Goal: Task Accomplishment & Management: Manage account settings

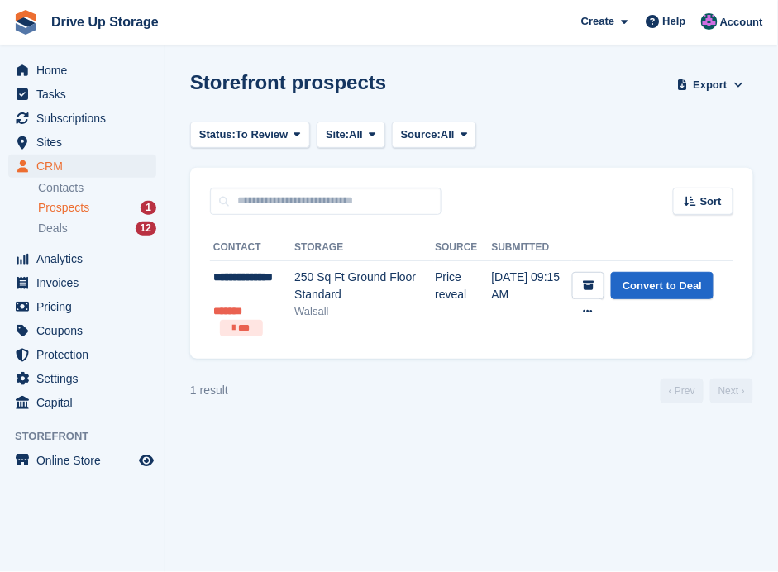
click at [79, 207] on span "Prospects" at bounding box center [63, 208] width 51 height 16
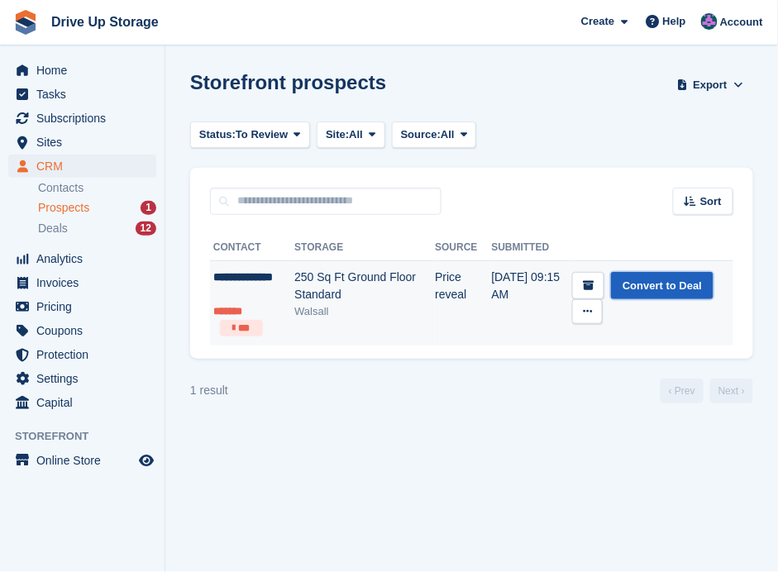
click at [675, 278] on link "Convert to Deal" at bounding box center [662, 285] width 102 height 27
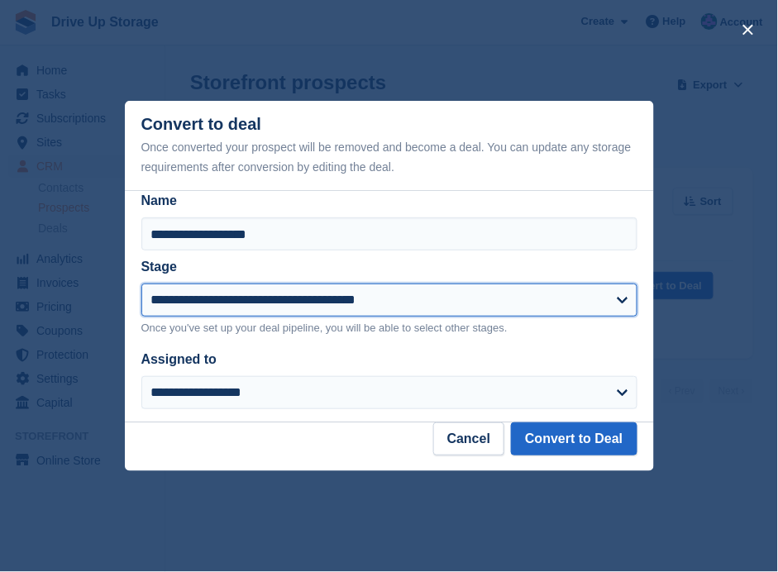
click at [611, 307] on select "**********" at bounding box center [389, 299] width 496 height 33
select select "****"
click at [141, 285] on select "**********" at bounding box center [389, 299] width 496 height 33
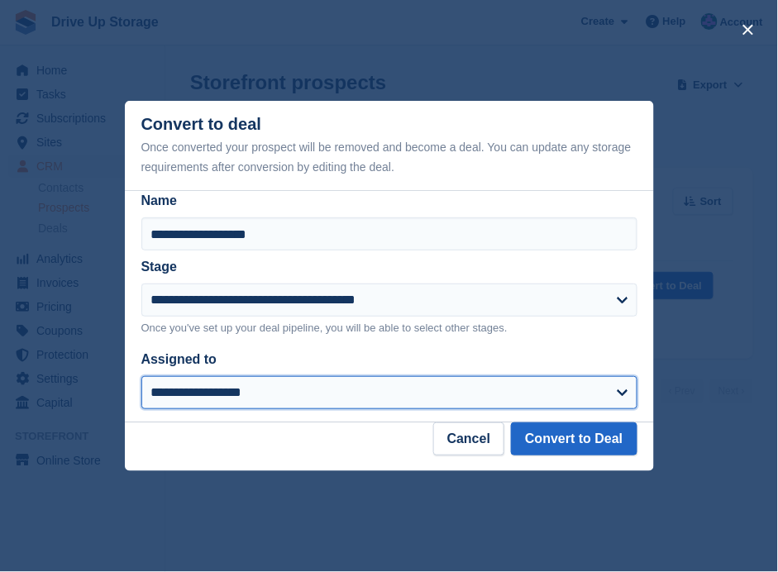
drag, startPoint x: 621, startPoint y: 393, endPoint x: 577, endPoint y: 388, distance: 44.0
click at [620, 393] on select "**********" at bounding box center [389, 392] width 496 height 33
select select "****"
click at [141, 377] on select "**********" at bounding box center [389, 392] width 496 height 33
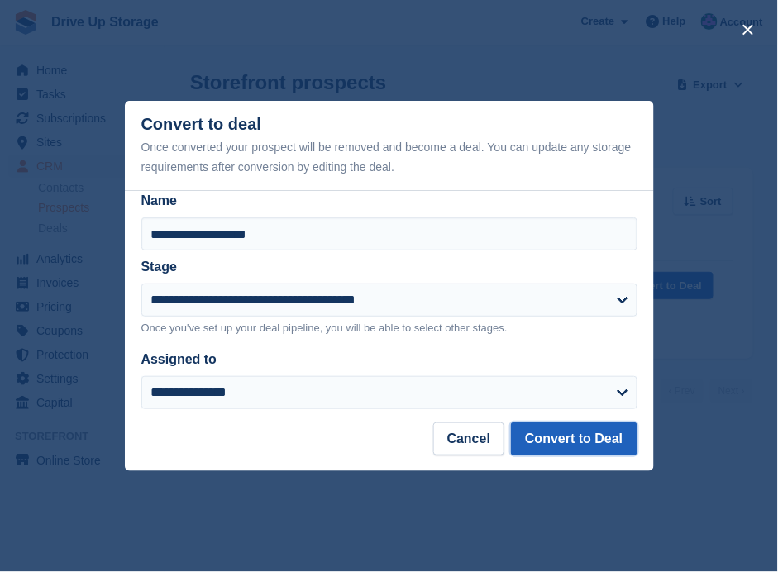
click at [546, 430] on button "Convert to Deal" at bounding box center [574, 438] width 126 height 33
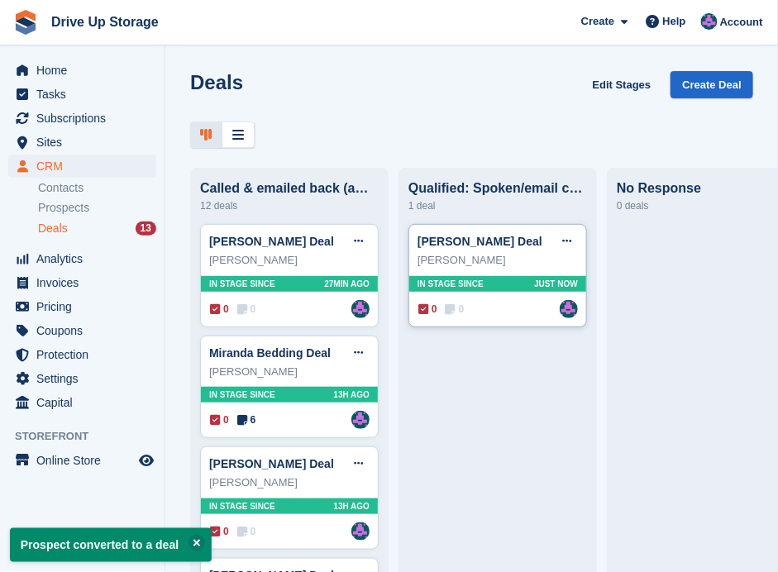
click at [480, 314] on div "0 0 Assigned to Andy" at bounding box center [498, 309] width 160 height 18
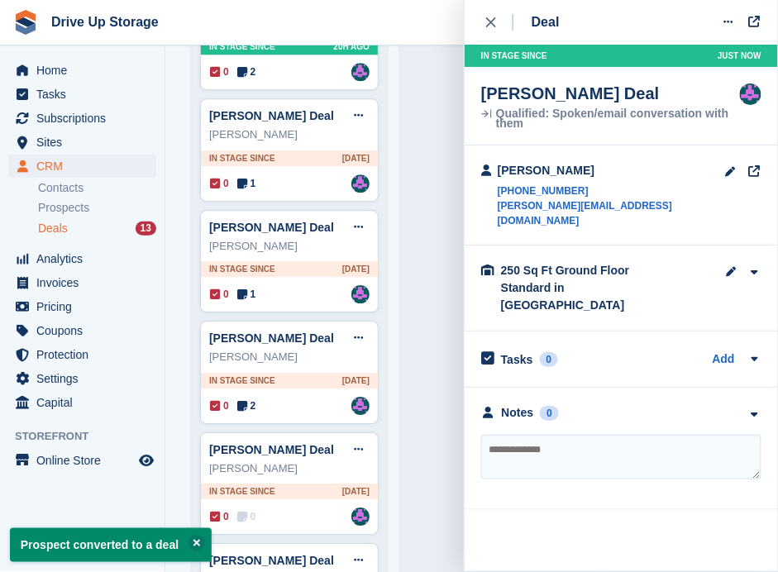
scroll to position [993, 0]
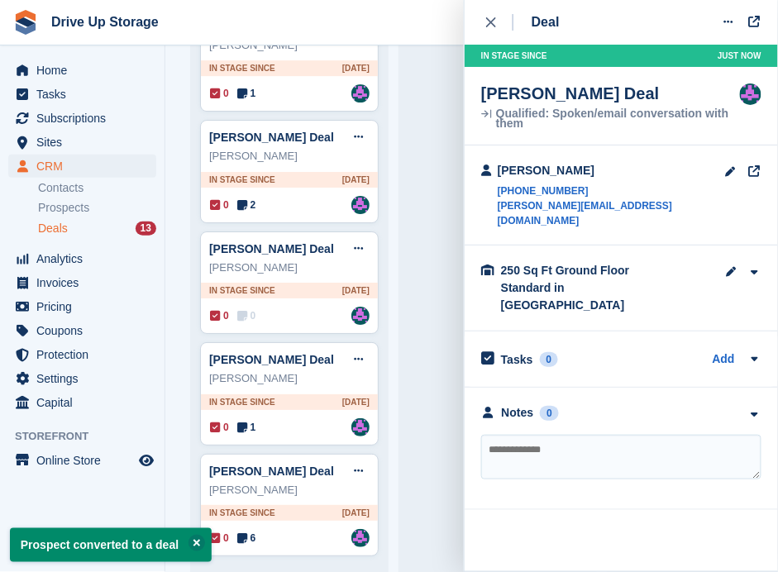
click at [577, 440] on textarea at bounding box center [621, 457] width 280 height 45
type textarea "**********"
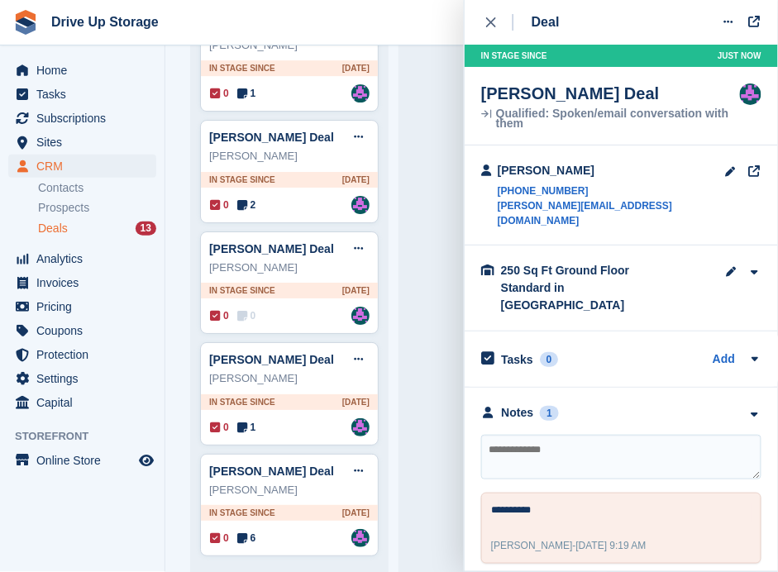
click at [578, 440] on textarea at bounding box center [621, 457] width 280 height 45
type textarea "**********"
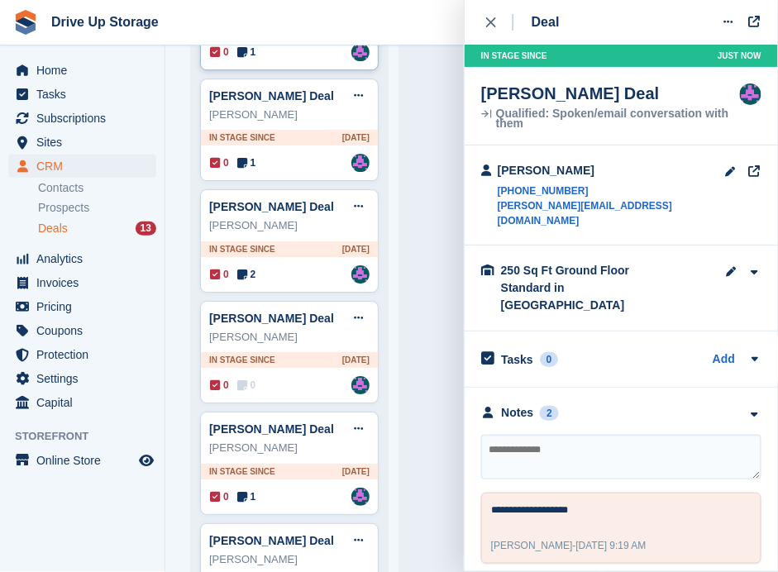
scroll to position [717, 0]
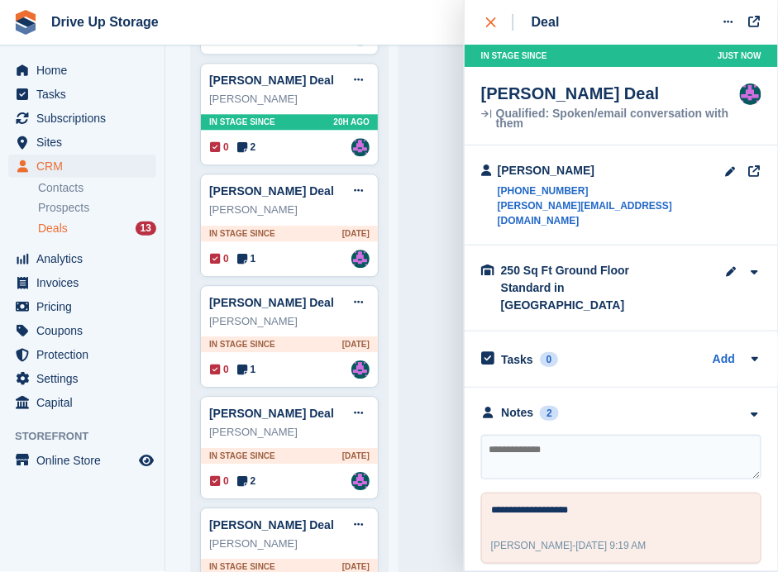
click at [492, 29] on div "close" at bounding box center [499, 22] width 27 height 17
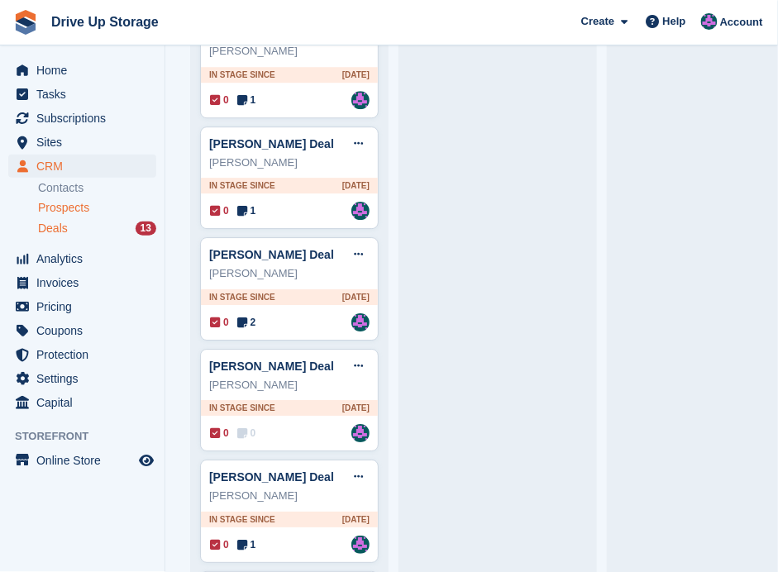
scroll to position [662, 0]
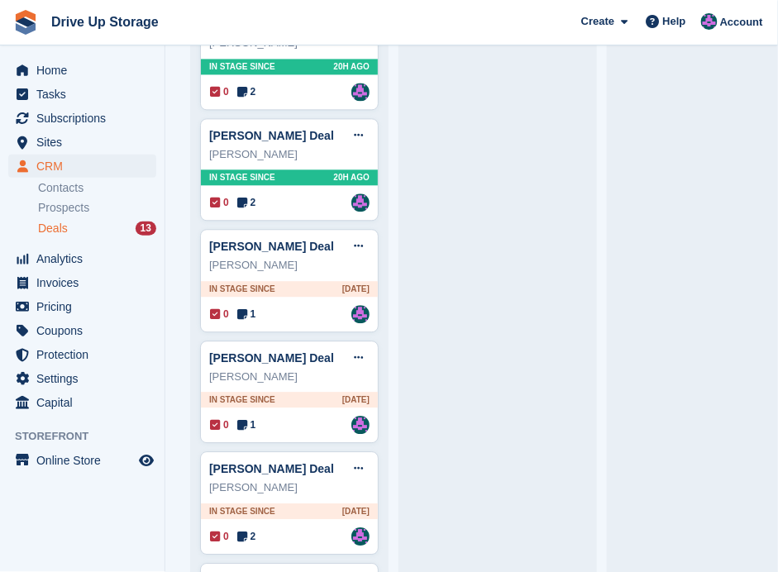
click at [89, 232] on div "Deals 13" at bounding box center [97, 229] width 118 height 16
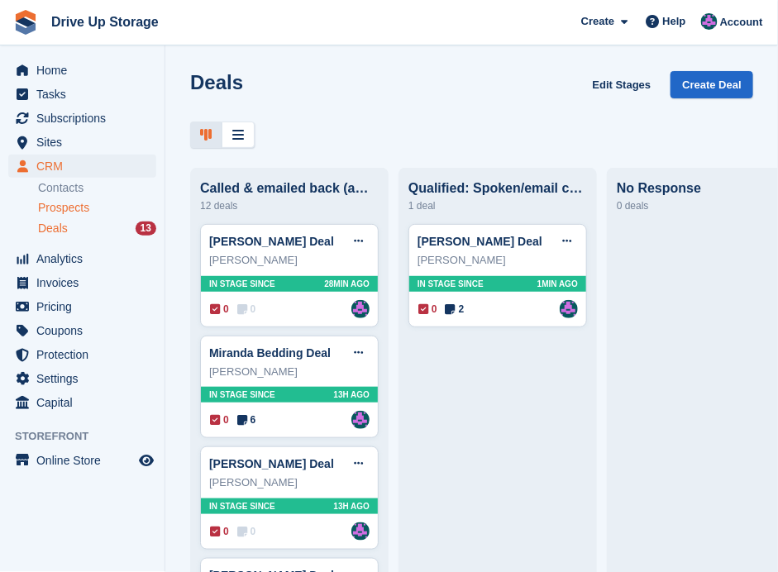
click at [54, 207] on span "Prospects" at bounding box center [63, 208] width 51 height 16
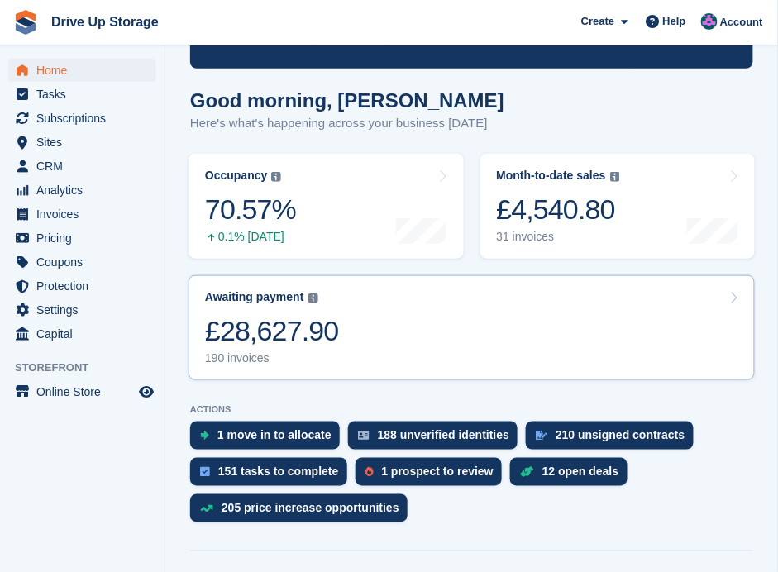
scroll to position [220, 0]
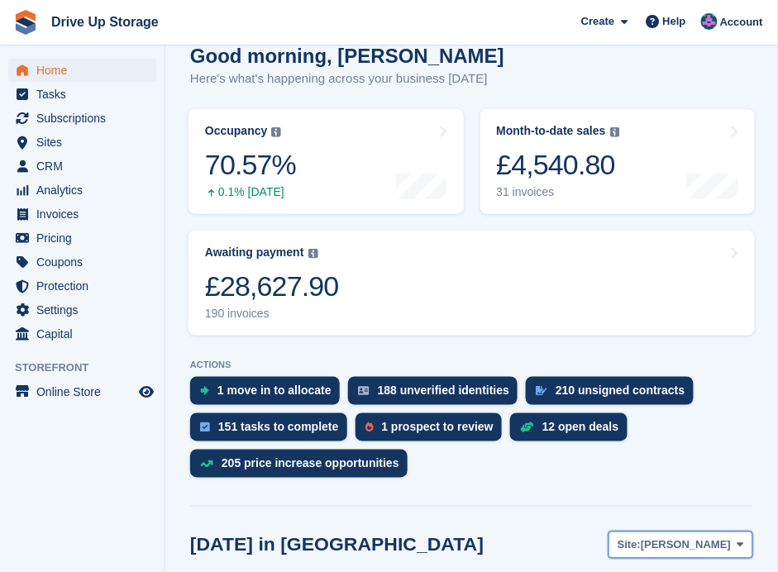
click at [731, 531] on button "Site: Stroud" at bounding box center [680, 544] width 145 height 27
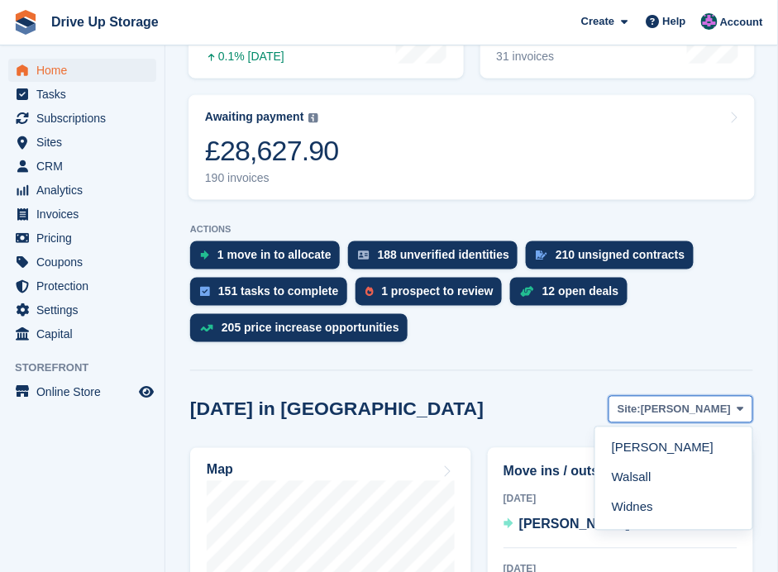
scroll to position [385, 0]
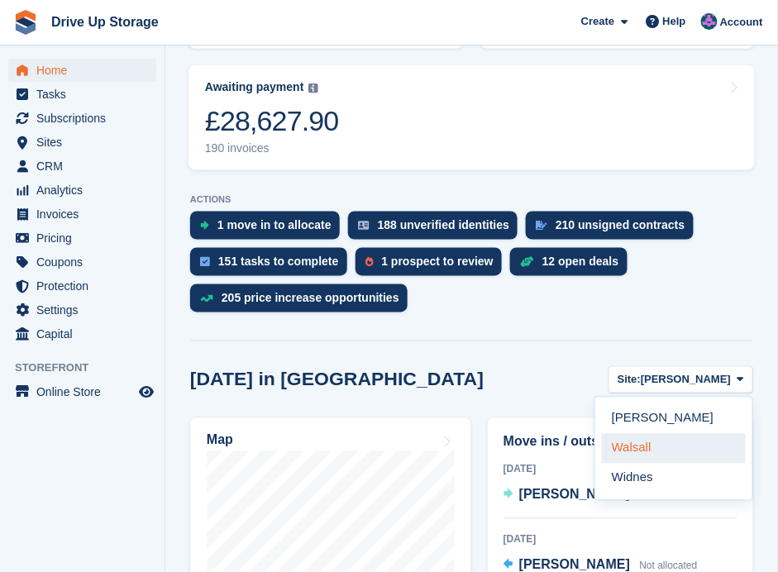
click at [630, 434] on link "Walsall" at bounding box center [674, 449] width 144 height 30
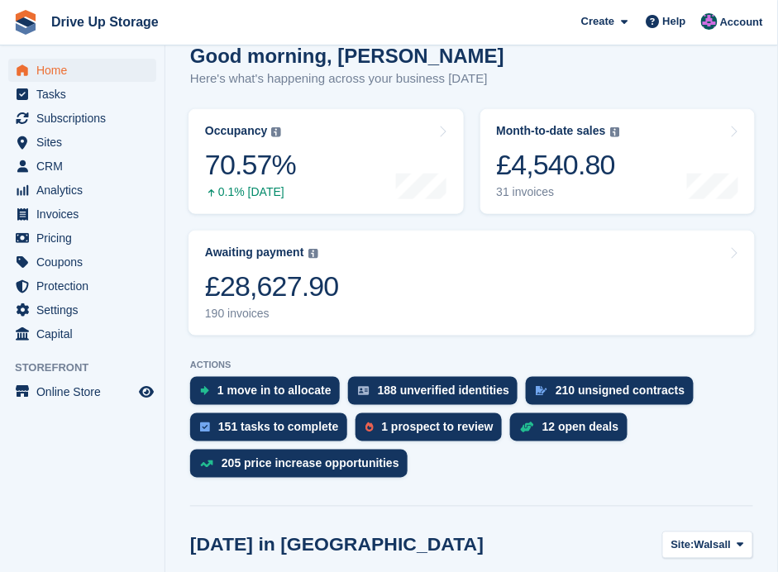
scroll to position [55, 0]
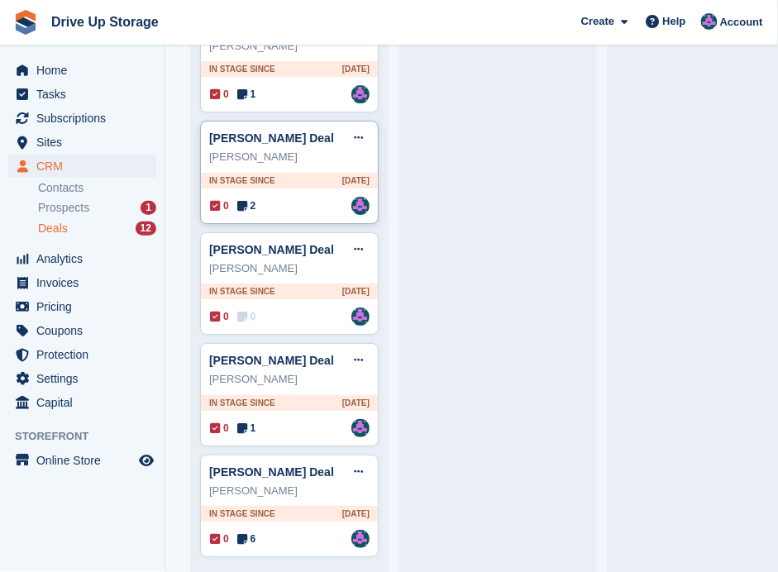
scroll to position [993, 0]
click at [292, 529] on div "0 6 Assigned to Andy" at bounding box center [290, 538] width 160 height 18
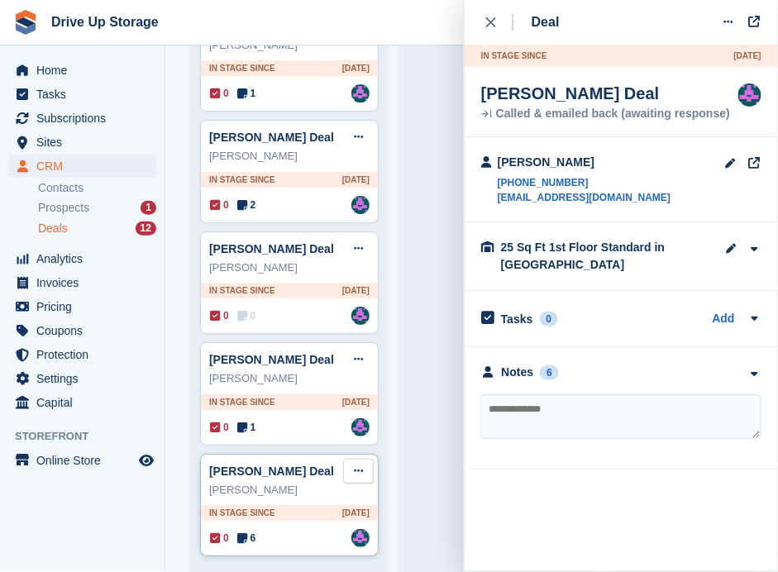
click at [367, 459] on button at bounding box center [358, 471] width 31 height 25
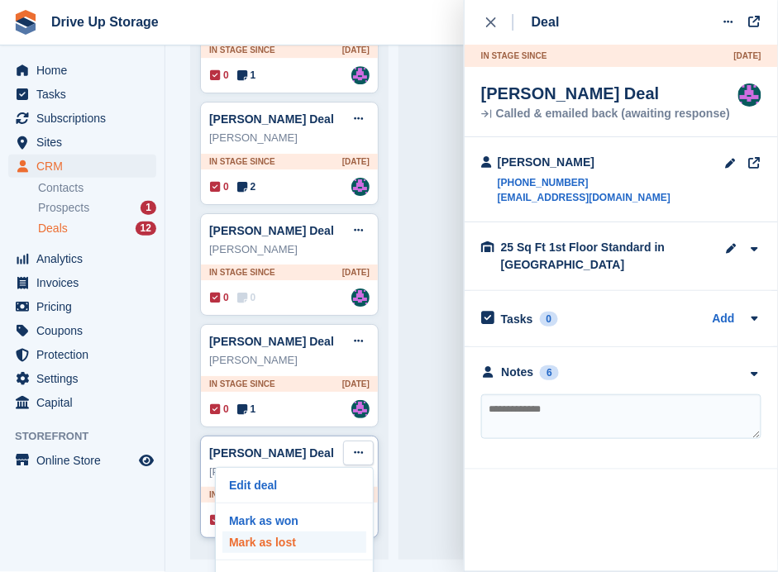
scroll to position [35, 0]
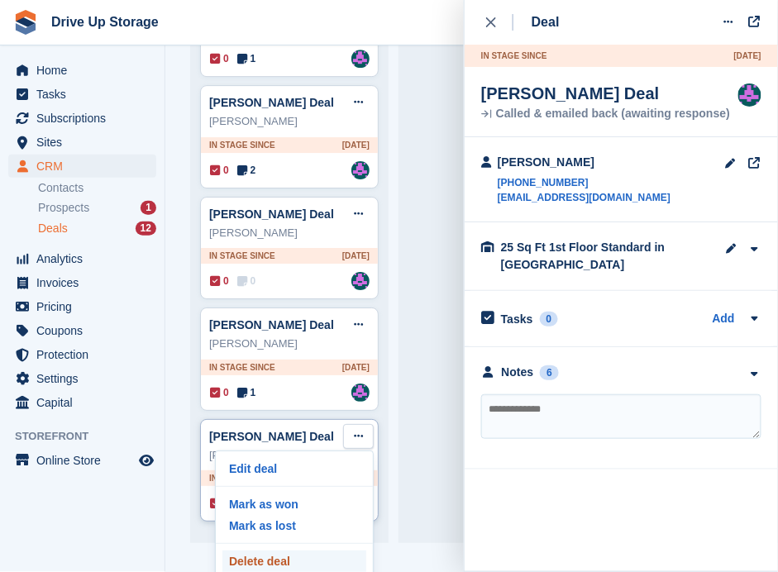
click at [289, 550] on p "Delete deal" at bounding box center [294, 560] width 144 height 21
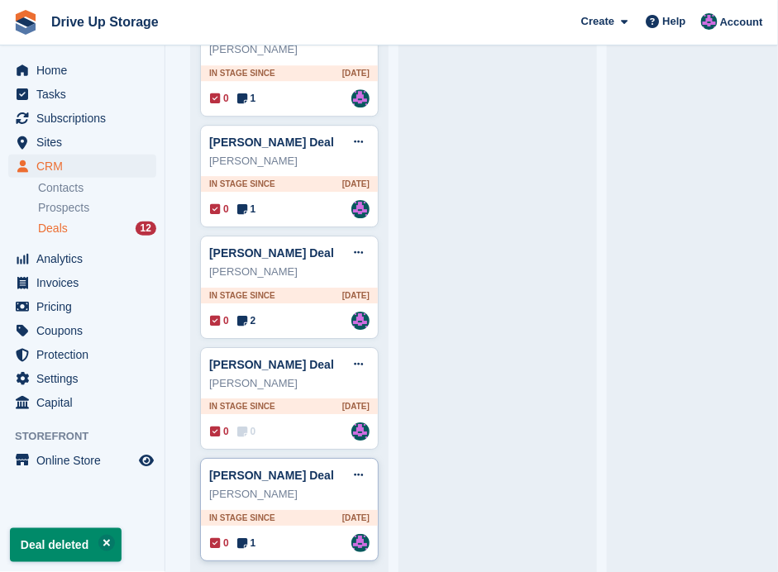
scroll to position [883, 0]
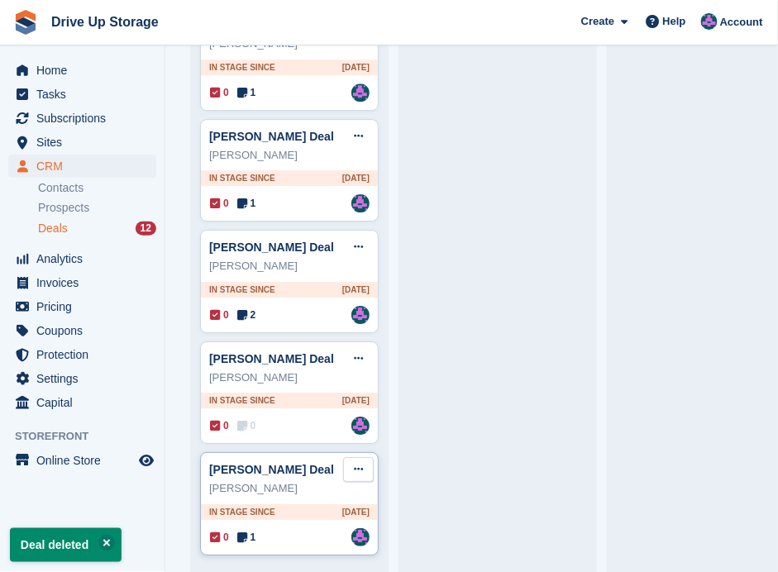
click at [360, 464] on icon at bounding box center [358, 469] width 9 height 11
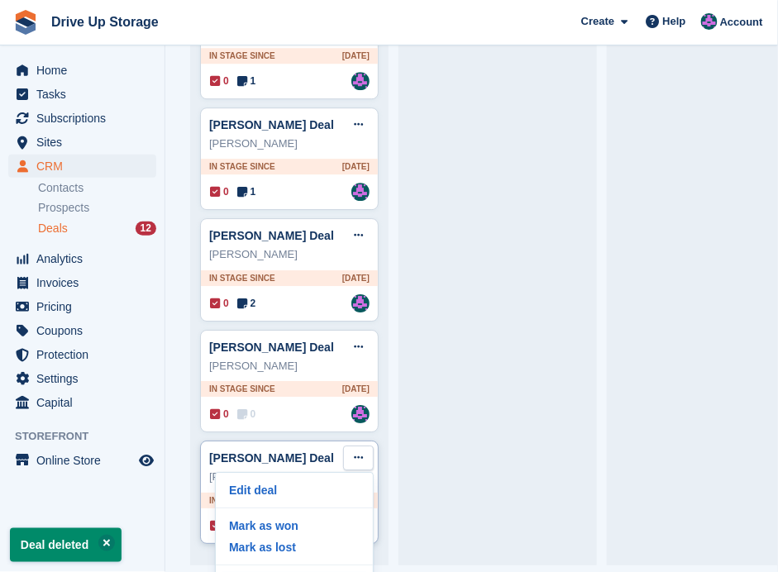
scroll to position [35, 0]
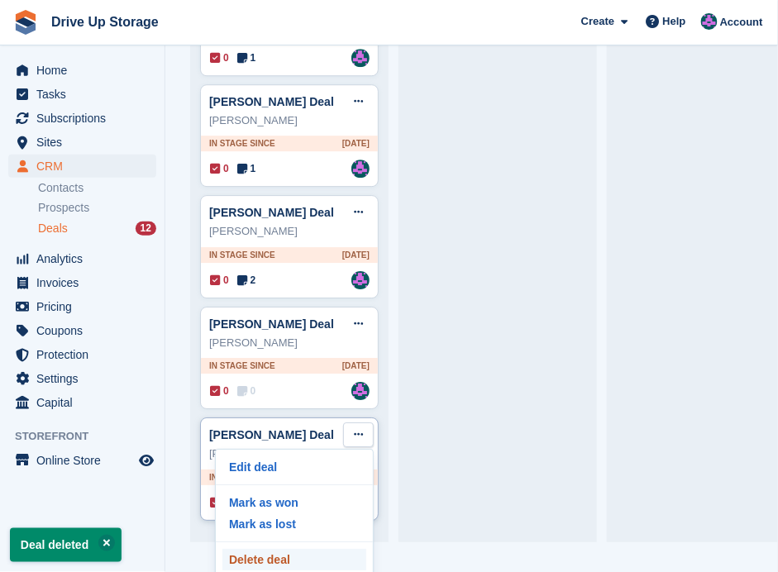
click at [293, 549] on p "Delete deal" at bounding box center [294, 559] width 144 height 21
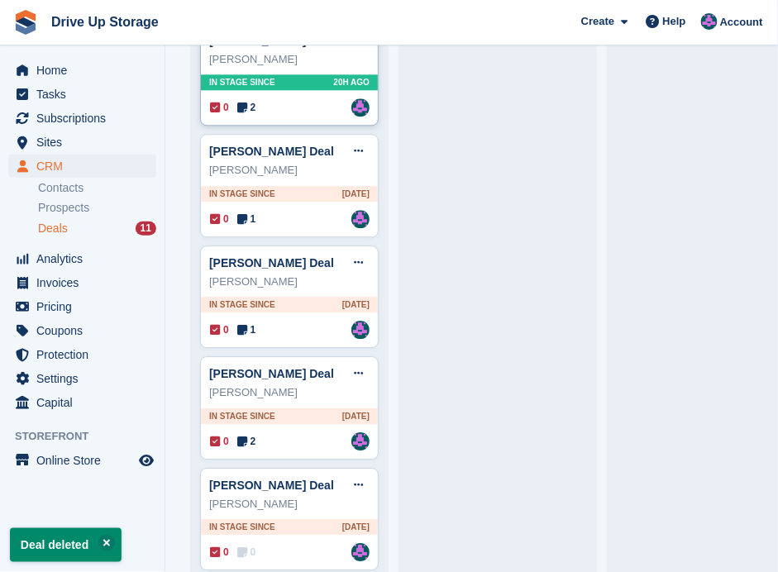
scroll to position [774, 0]
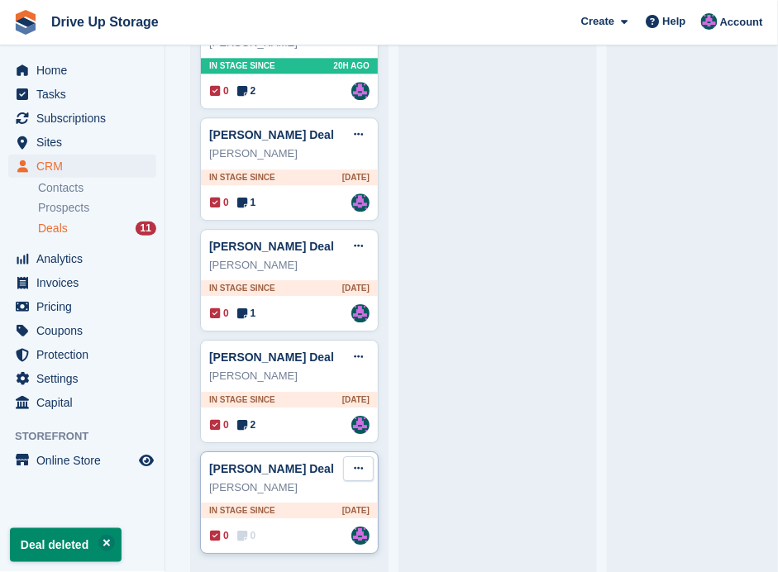
click at [352, 456] on button at bounding box center [358, 468] width 31 height 25
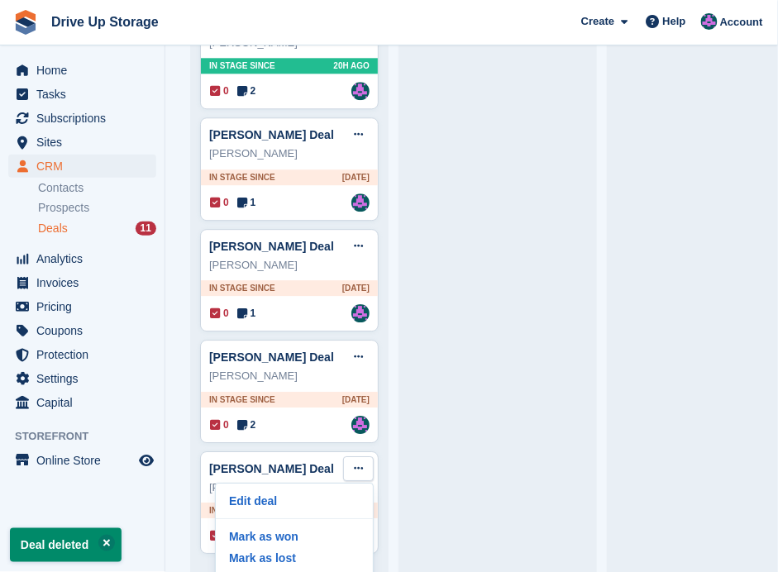
click at [417, 489] on div "Brandon Bowyer Deal Edit deal Mark as won Mark as lost Delete deal Brandon Bowy…" at bounding box center [497, 6] width 179 height 1112
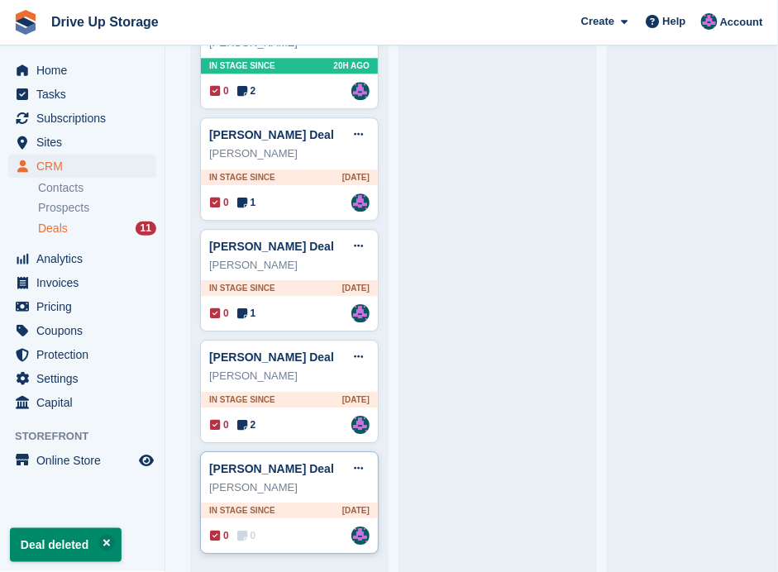
click at [307, 526] on div "0 0 Assigned to Andy" at bounding box center [290, 535] width 160 height 18
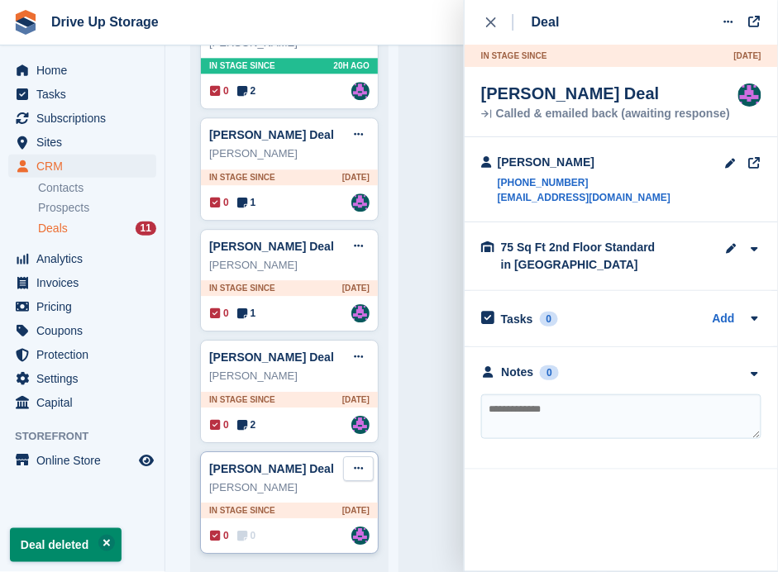
click at [360, 456] on button at bounding box center [358, 468] width 31 height 25
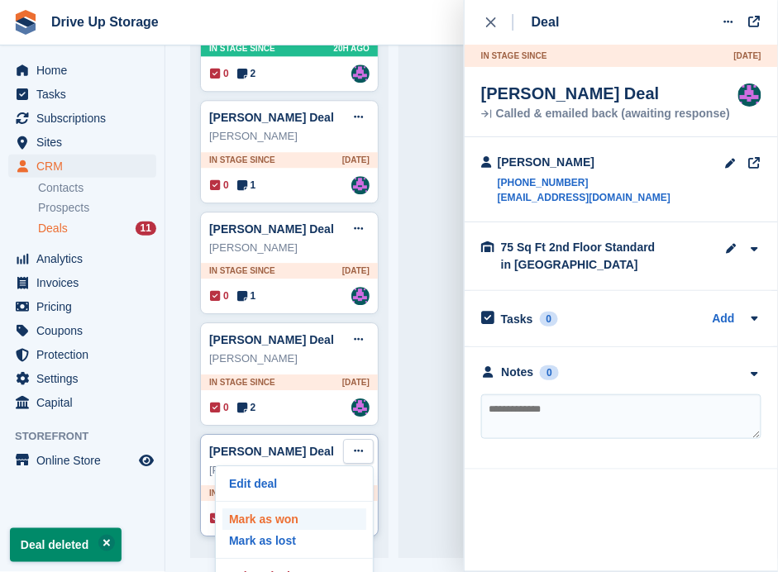
scroll to position [35, 0]
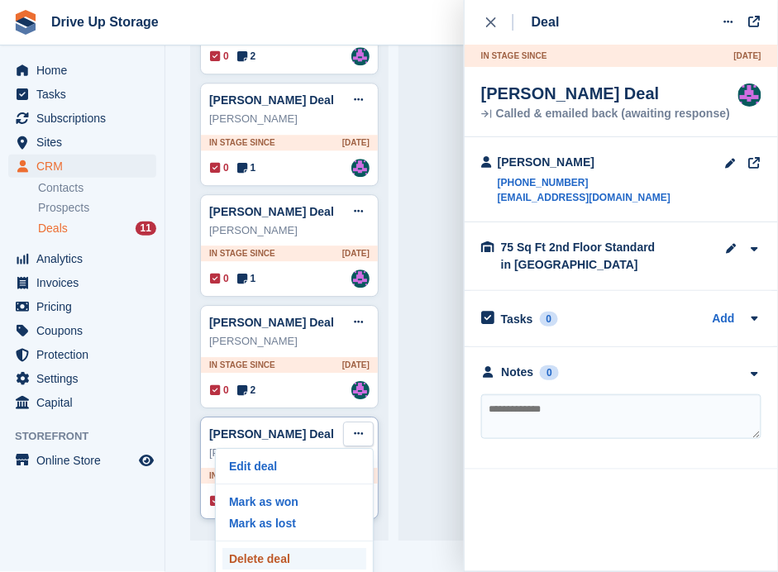
click at [282, 548] on p "Delete deal" at bounding box center [294, 558] width 144 height 21
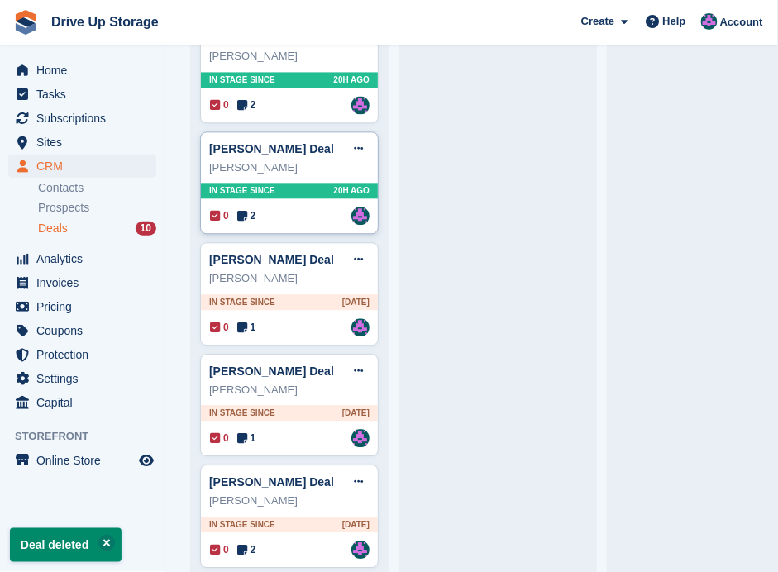
scroll to position [664, 0]
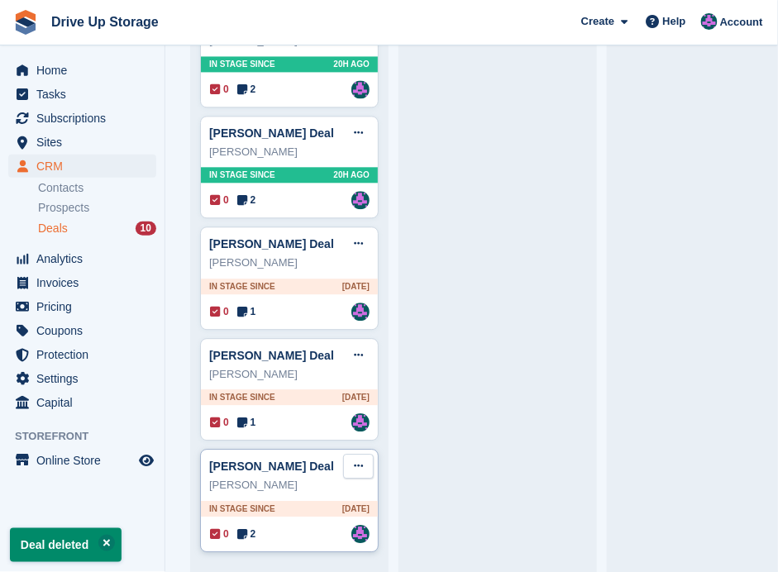
click at [350, 457] on button at bounding box center [358, 466] width 31 height 25
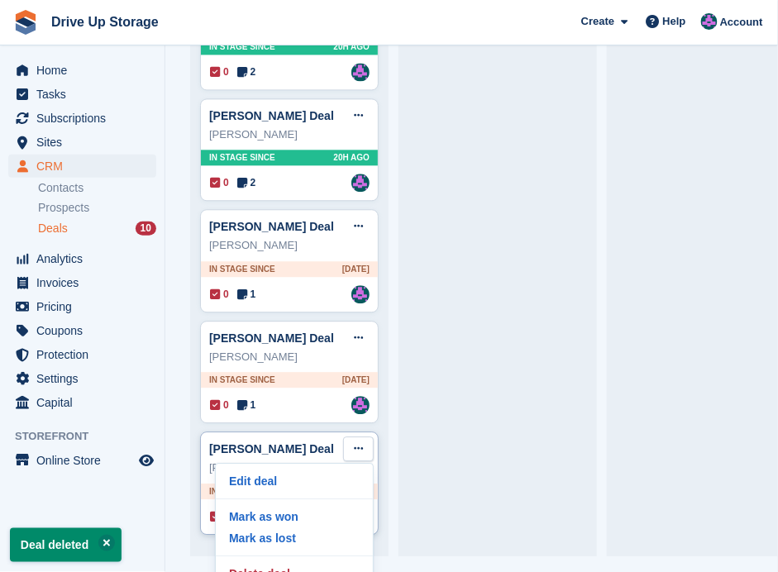
scroll to position [35, 0]
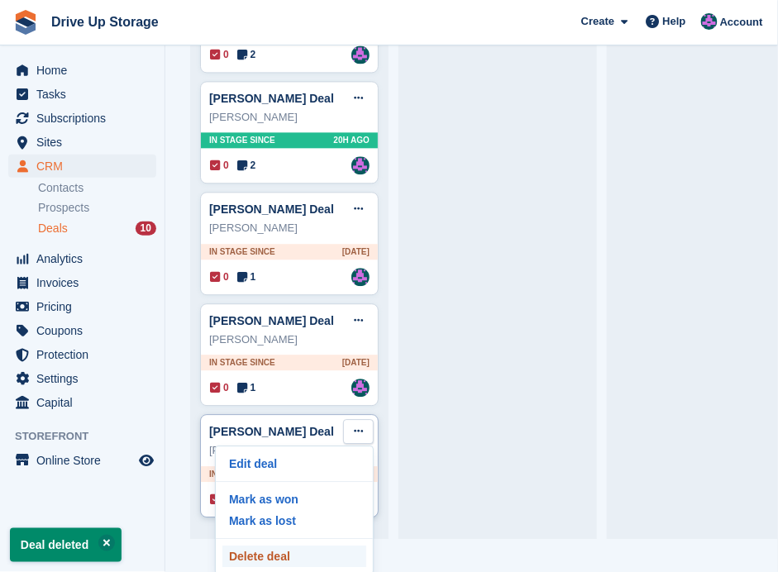
click at [295, 545] on p "Delete deal" at bounding box center [294, 555] width 144 height 21
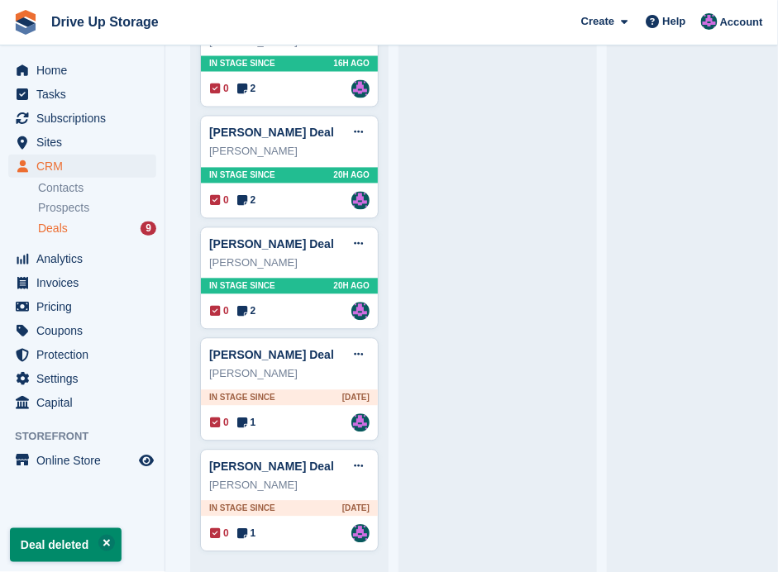
scroll to position [555, 0]
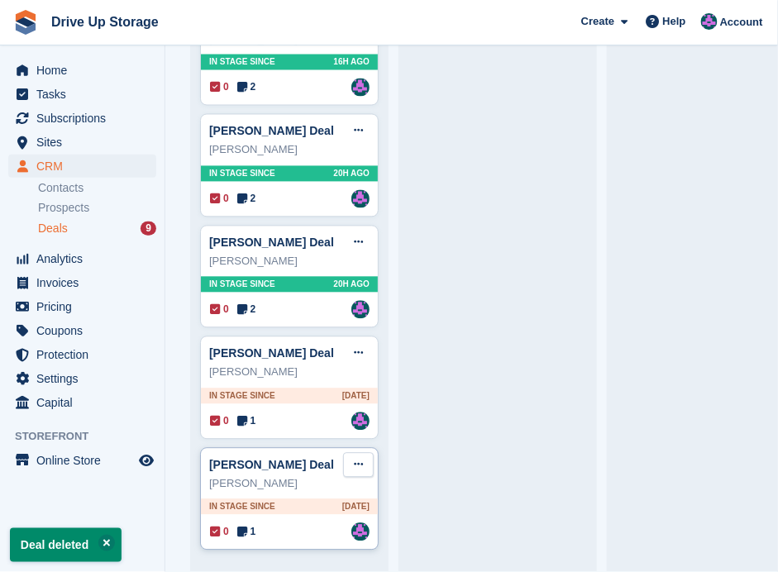
click at [355, 460] on icon at bounding box center [358, 465] width 9 height 11
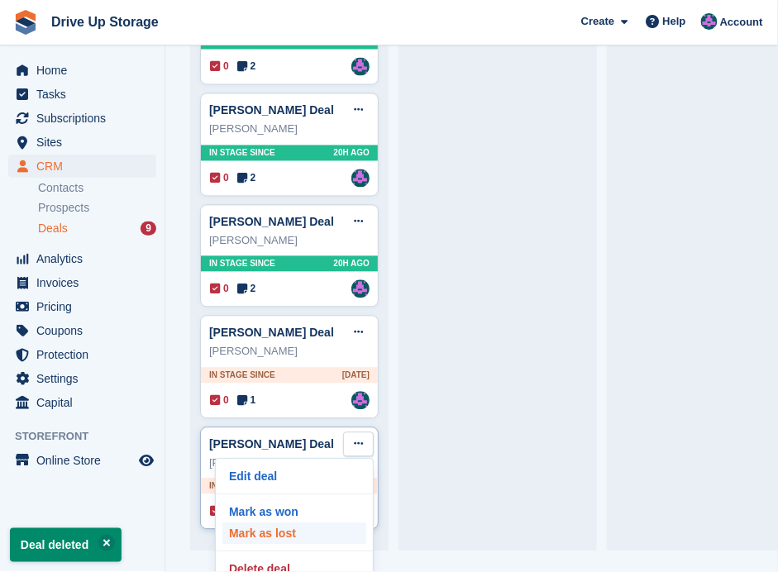
scroll to position [35, 0]
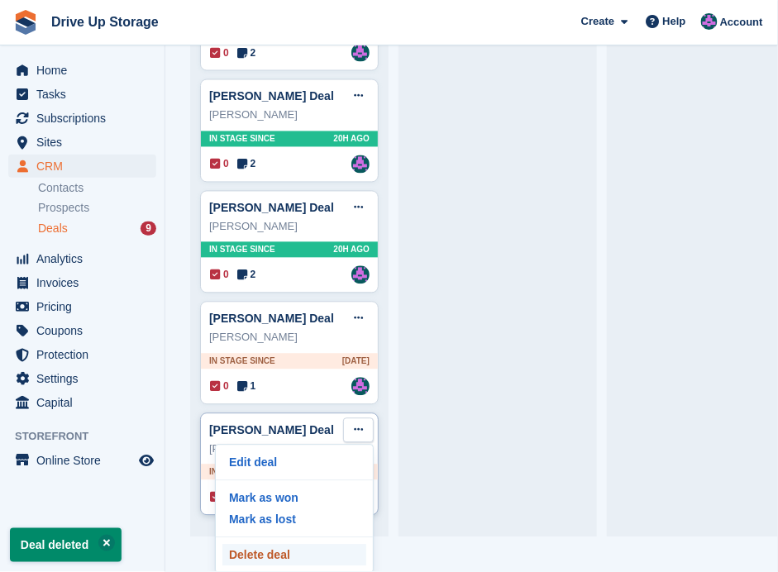
click at [293, 545] on p "Delete deal" at bounding box center [294, 555] width 144 height 21
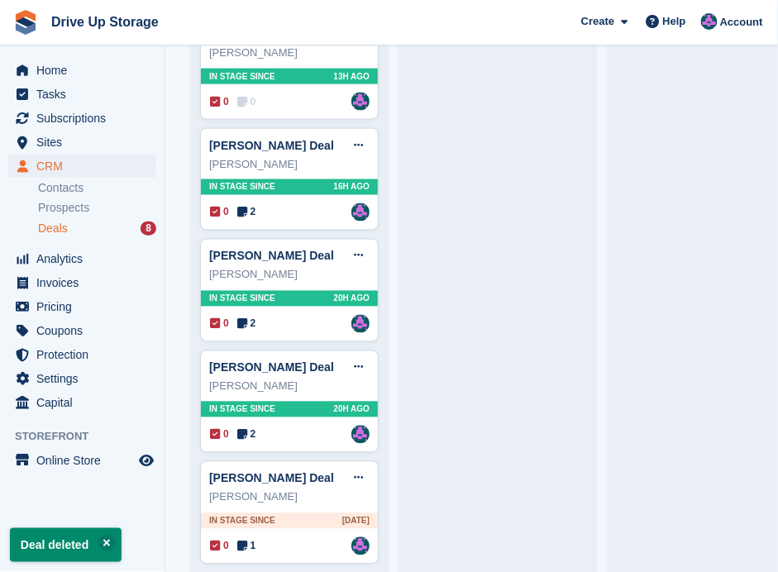
scroll to position [445, 0]
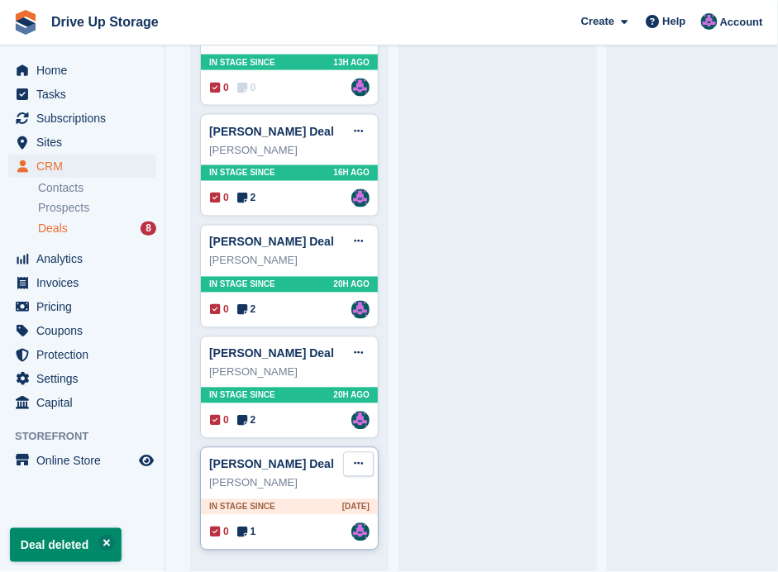
click at [363, 459] on icon at bounding box center [358, 464] width 9 height 11
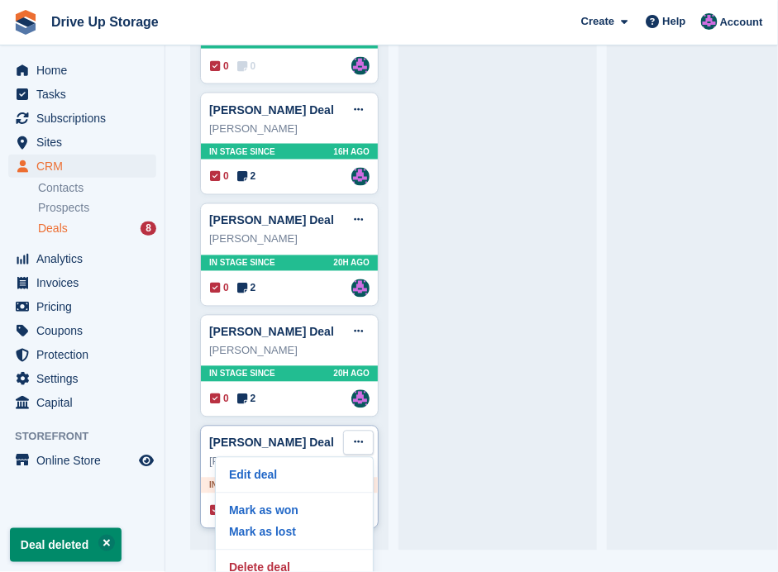
scroll to position [35, 0]
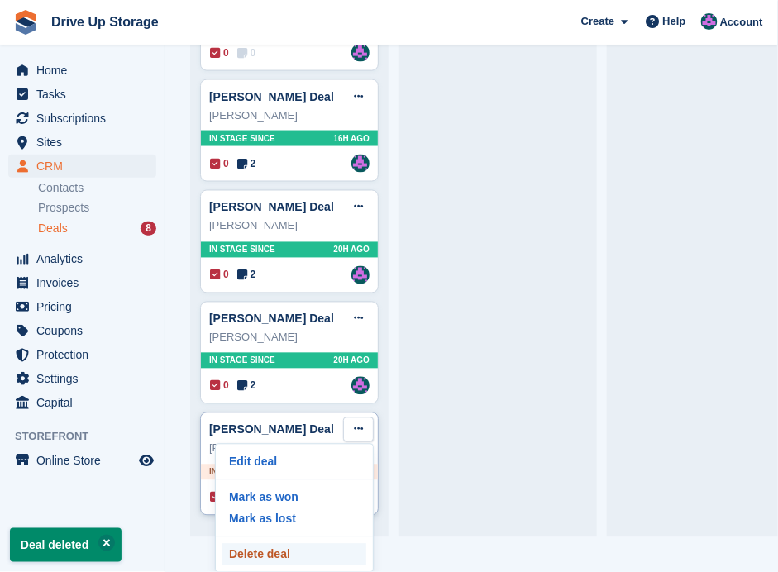
click at [291, 546] on p "Delete deal" at bounding box center [294, 554] width 144 height 21
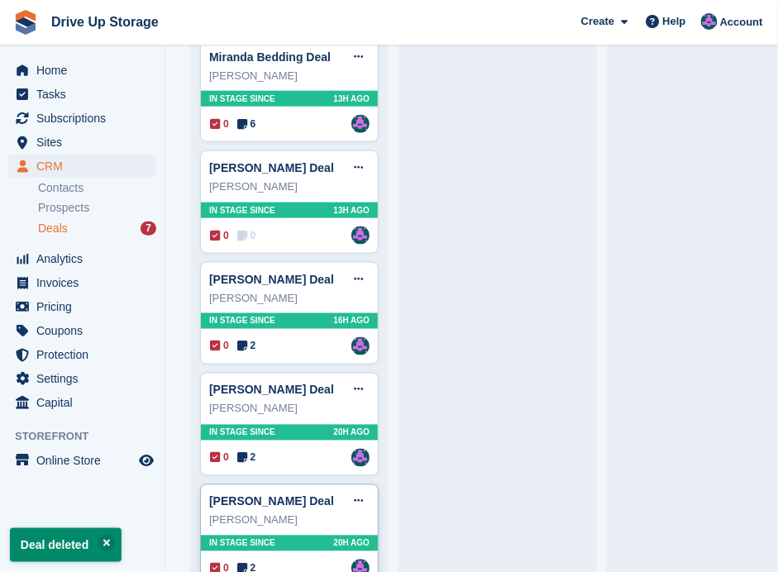
scroll to position [335, 0]
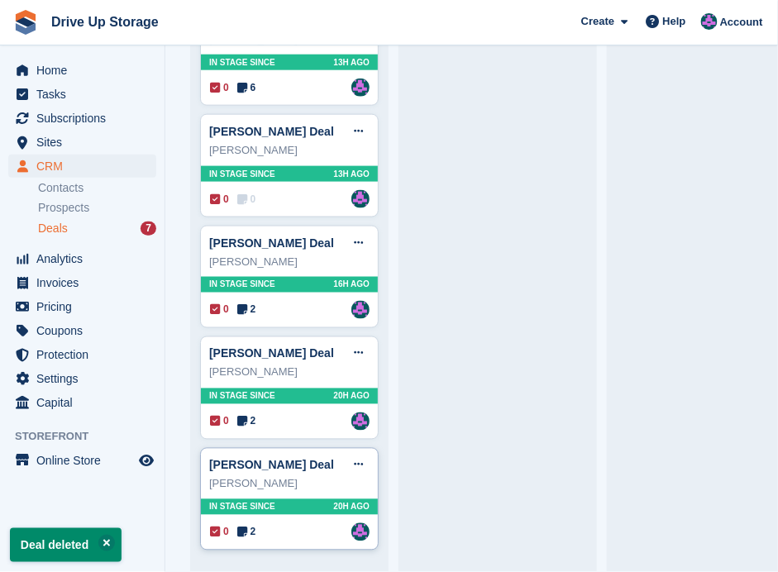
click at [288, 526] on div "0 2 Assigned to Andy" at bounding box center [290, 532] width 160 height 18
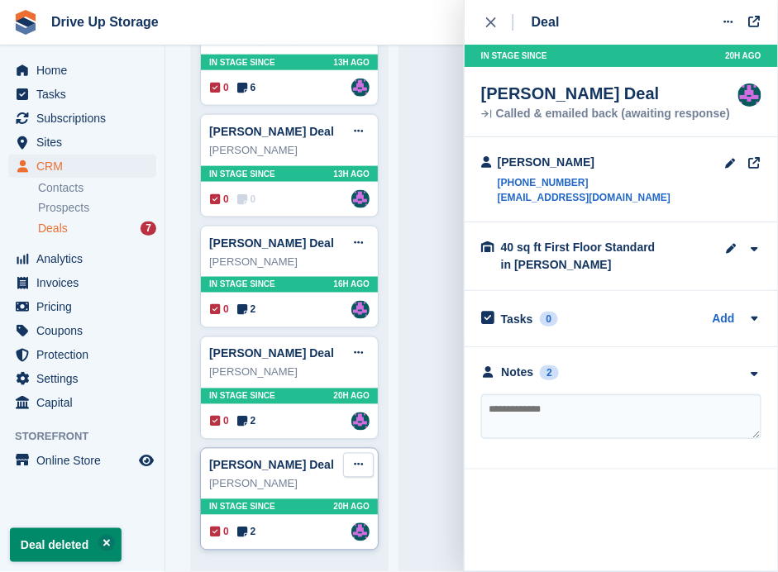
click at [354, 464] on button at bounding box center [358, 465] width 31 height 25
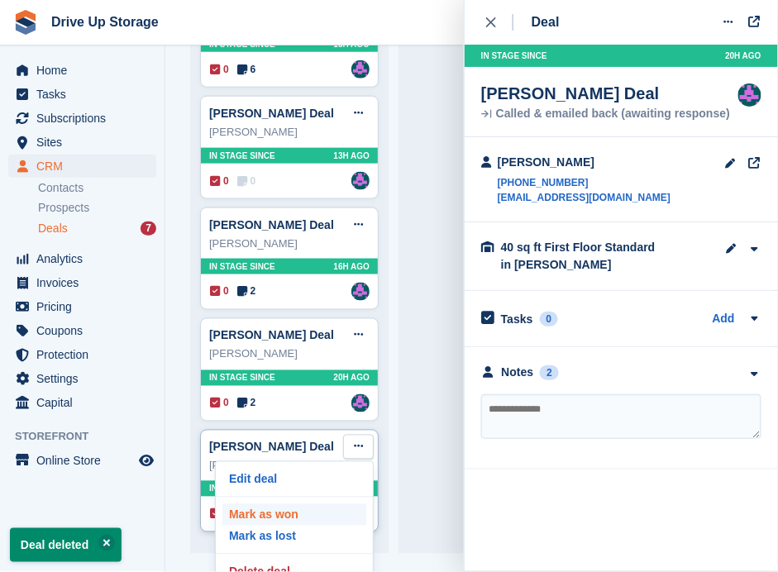
scroll to position [35, 0]
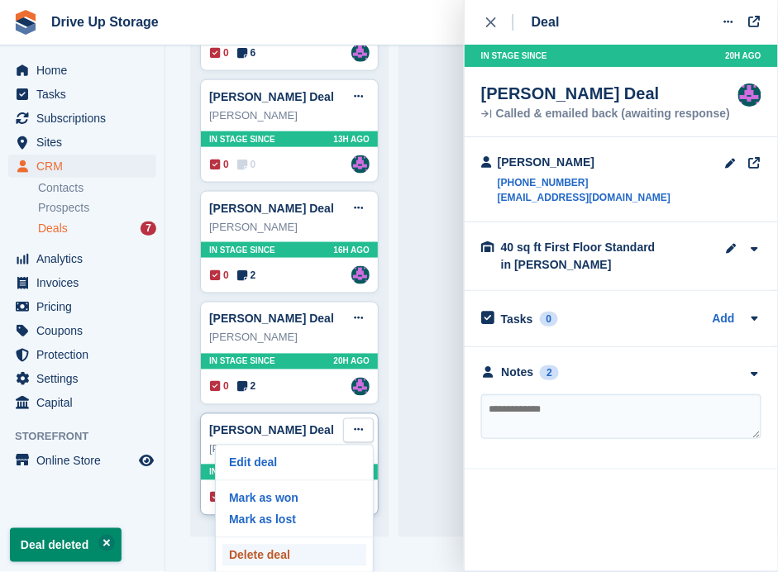
click at [273, 550] on p "Delete deal" at bounding box center [294, 555] width 144 height 21
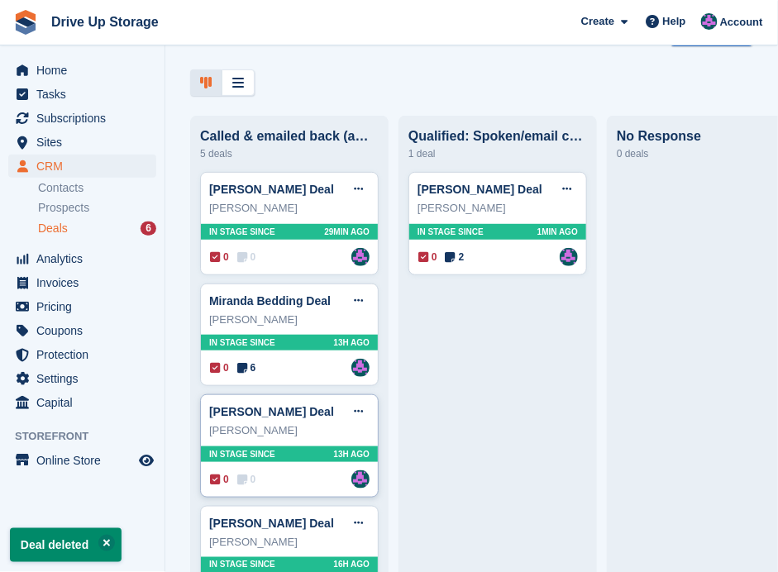
scroll to position [5, 0]
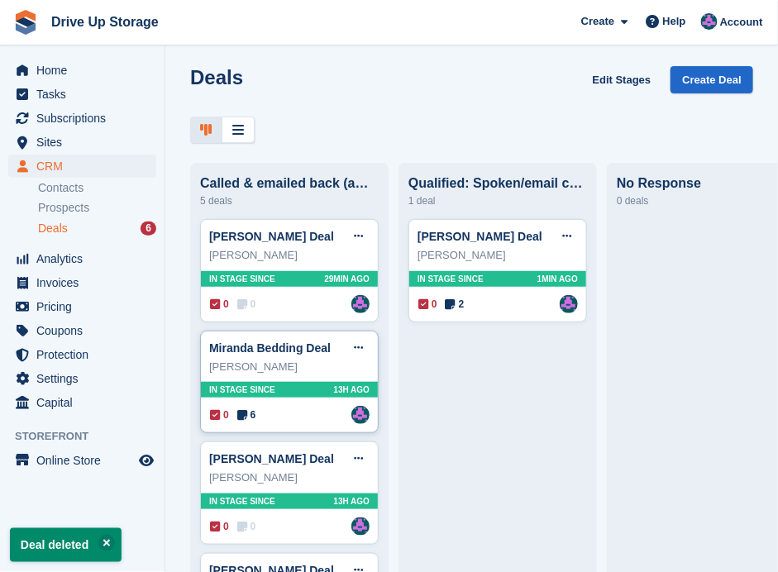
click at [291, 421] on div "0 6 Assigned to Andy" at bounding box center [290, 415] width 160 height 18
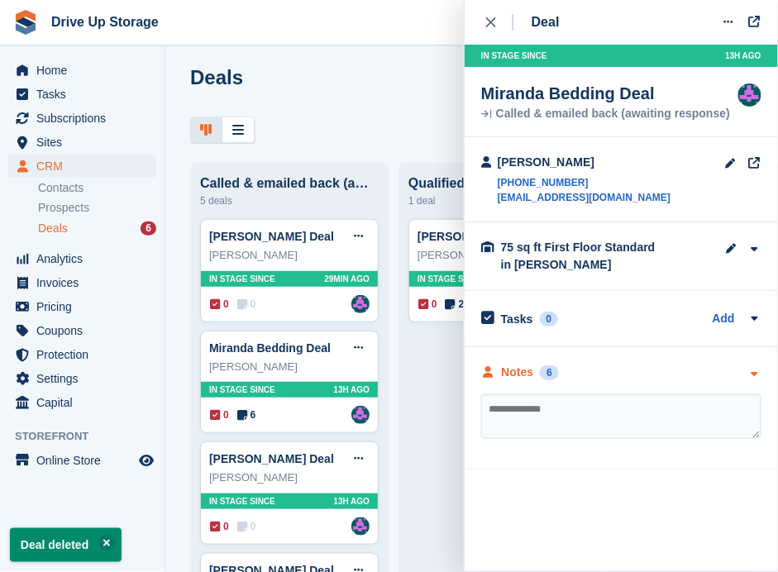
click at [740, 368] on div "Notes 6" at bounding box center [621, 372] width 280 height 17
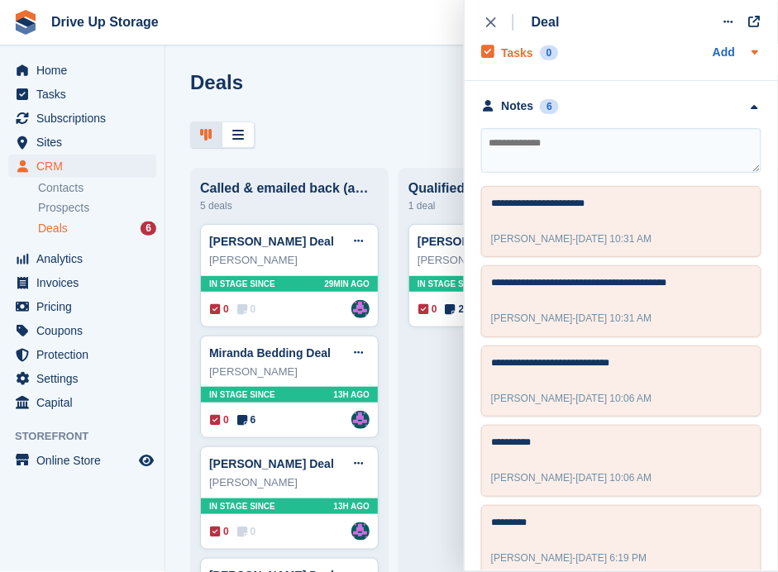
scroll to position [86, 0]
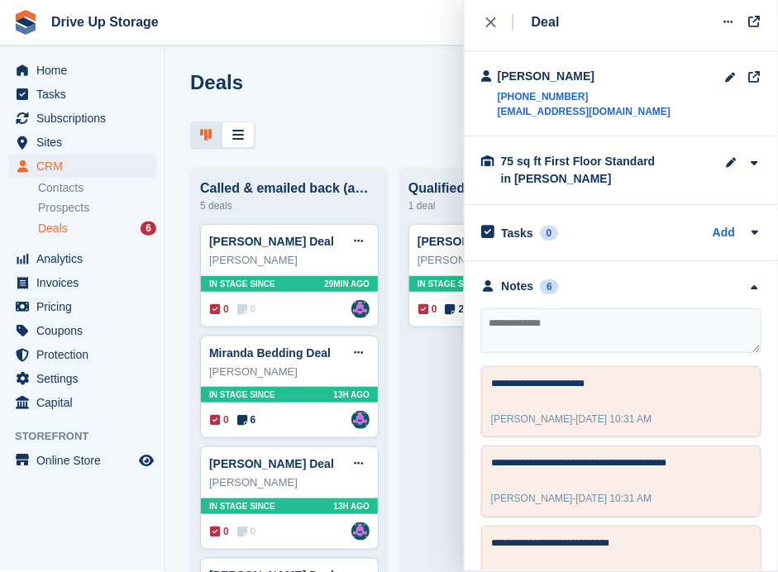
click at [530, 329] on textarea at bounding box center [621, 330] width 280 height 45
type textarea "**********"
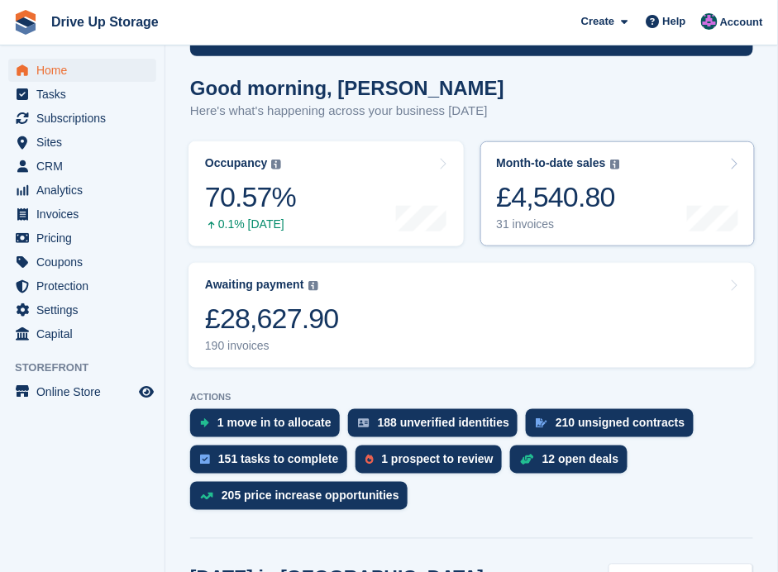
scroll to position [275, 0]
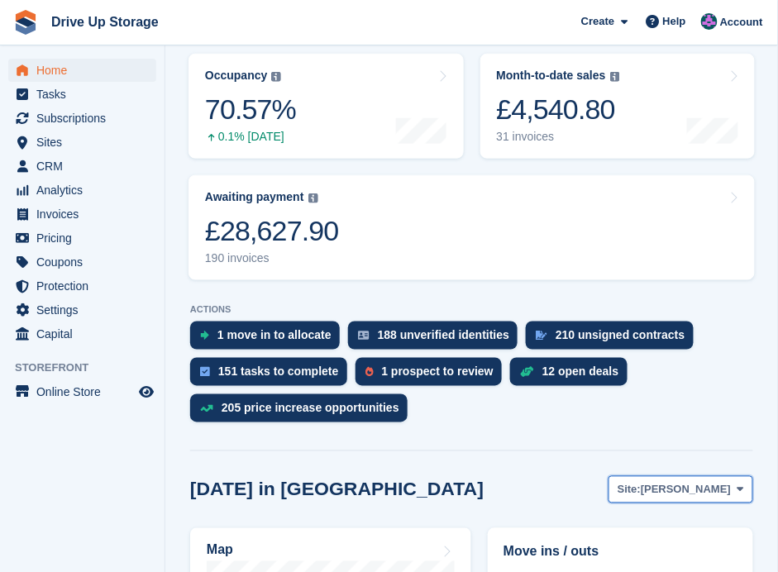
click at [746, 483] on span at bounding box center [740, 489] width 13 height 13
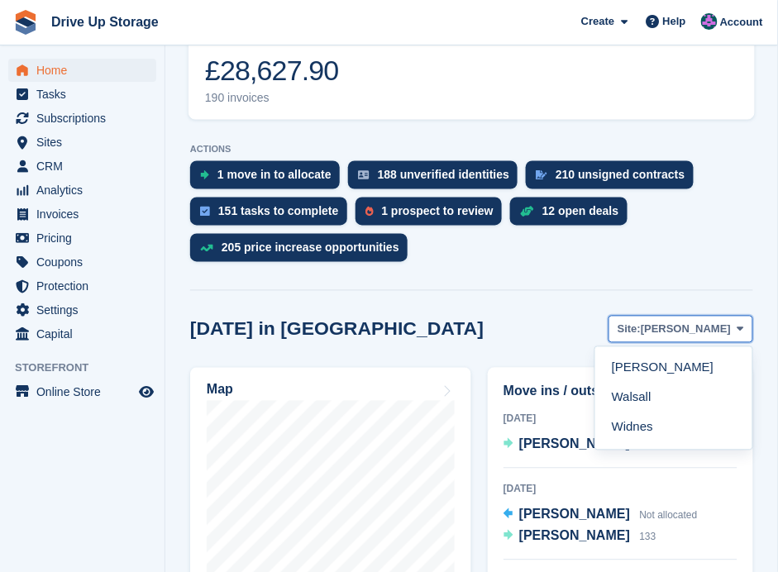
scroll to position [440, 0]
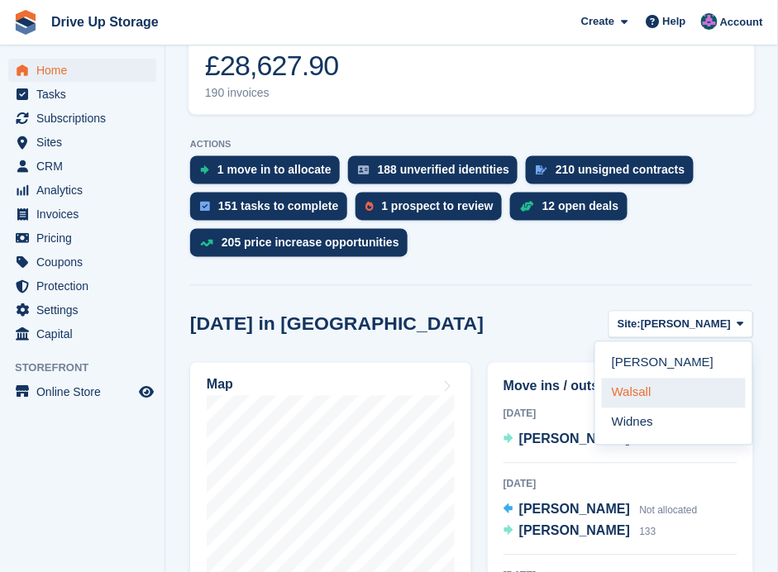
click at [627, 379] on link "Walsall" at bounding box center [674, 394] width 144 height 30
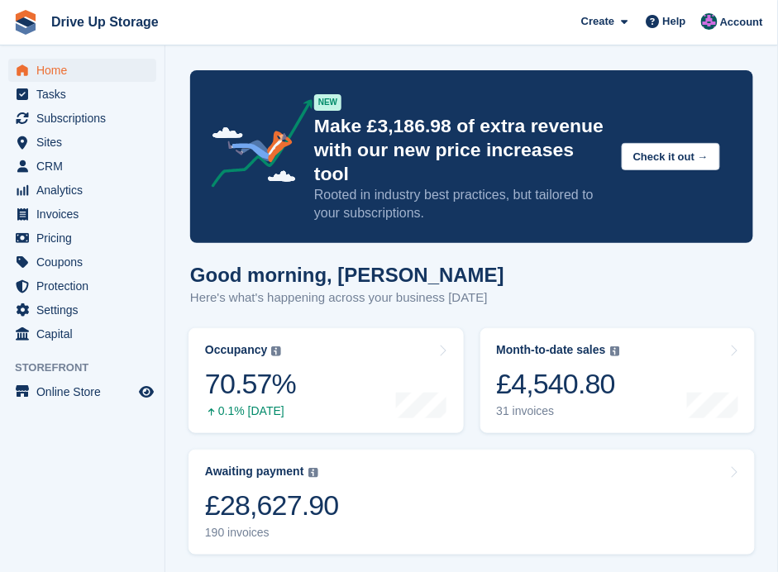
scroll to position [0, 0]
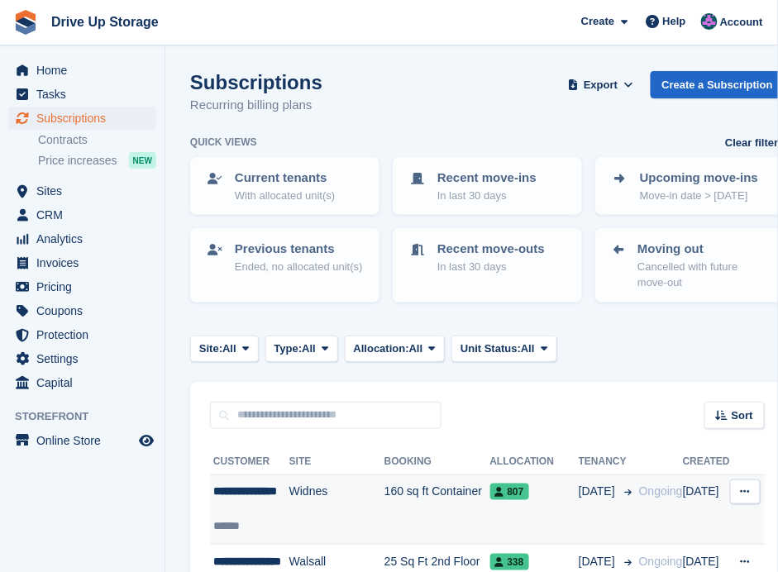
click at [384, 483] on td "160 sq ft Container" at bounding box center [437, 509] width 106 height 70
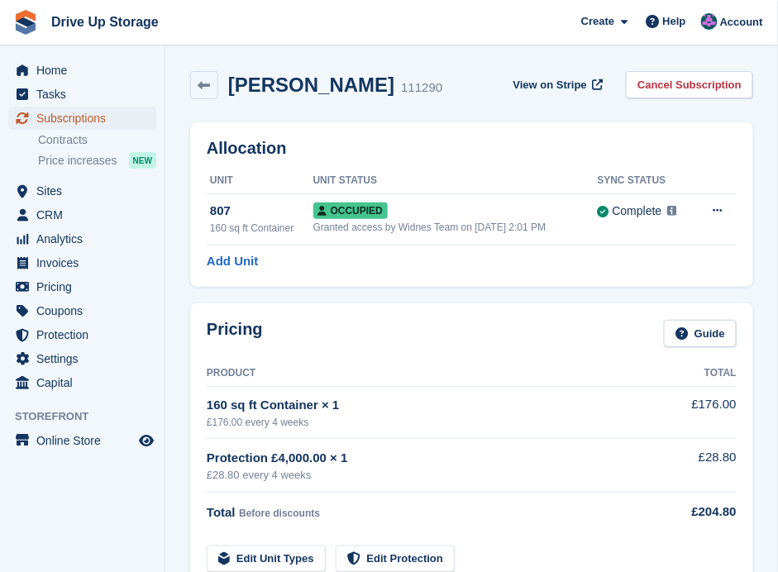
click at [81, 112] on span "Subscriptions" at bounding box center [85, 118] width 99 height 23
